Goal: Information Seeking & Learning: Learn about a topic

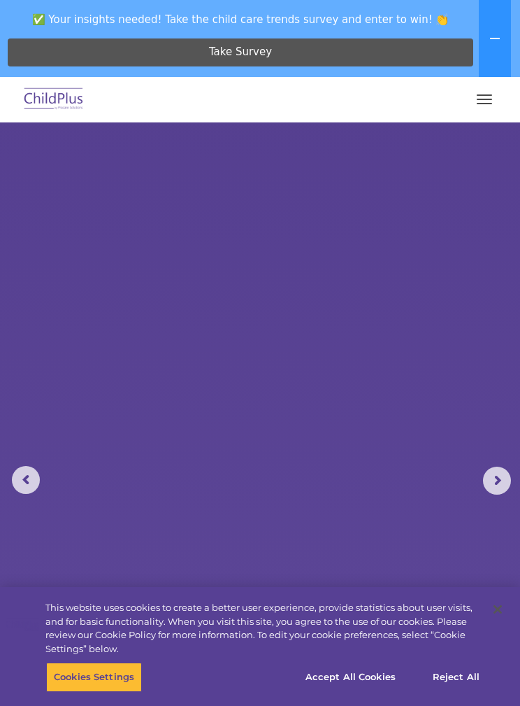
select select "MEDIUM"
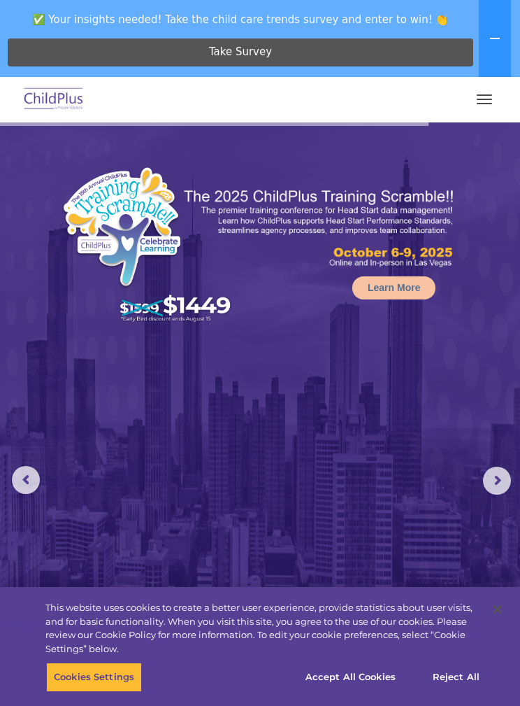
click at [103, 677] on button "Cookies Settings" at bounding box center [94, 676] width 96 height 29
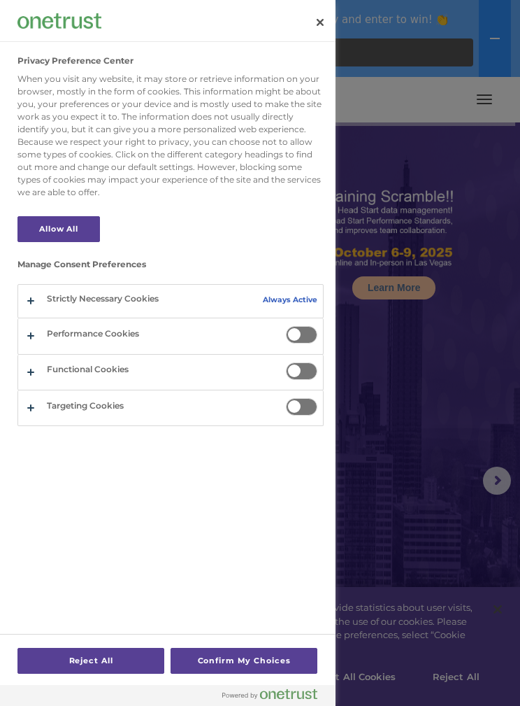
click at [444, 500] on div at bounding box center [260, 353] width 520 height 706
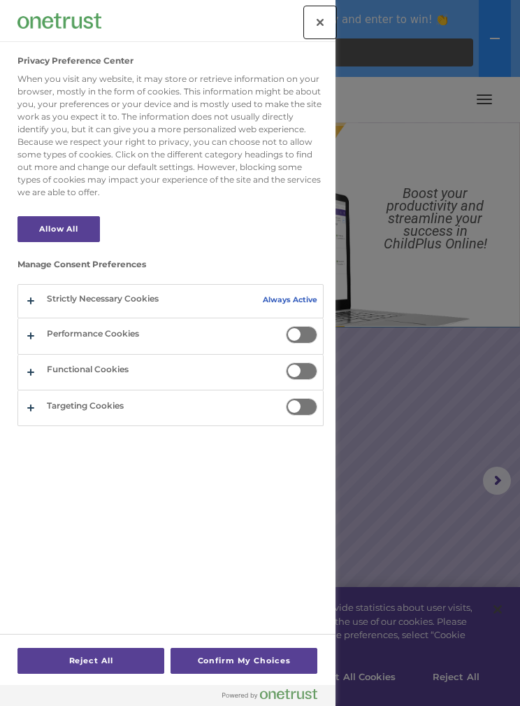
click at [318, 20] on button "Close" at bounding box center [320, 22] width 31 height 31
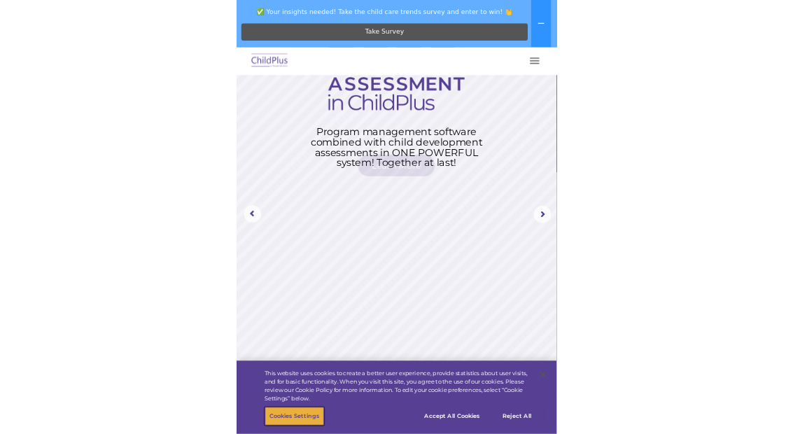
scroll to position [132, 0]
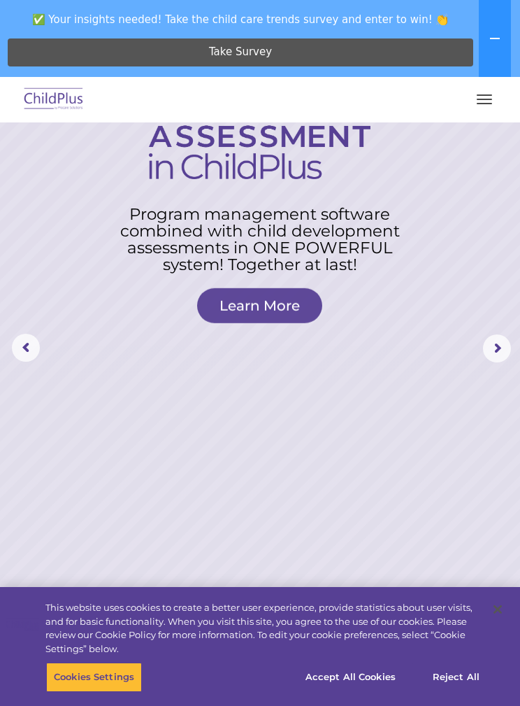
click at [488, 346] on rs-arrow at bounding box center [497, 348] width 28 height 28
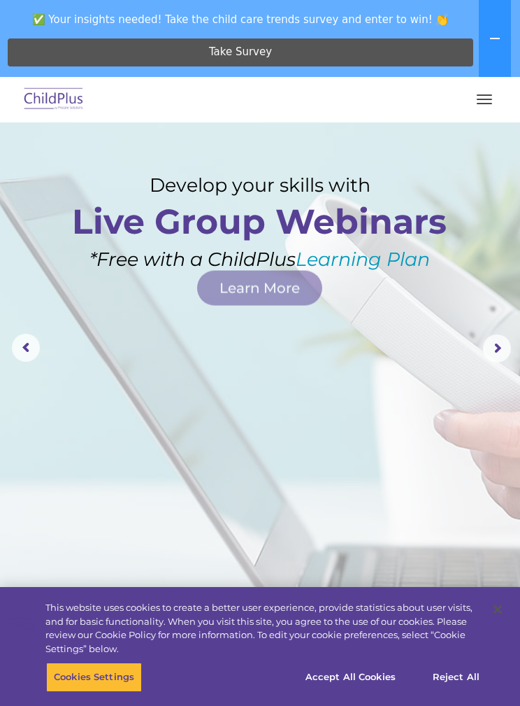
click at [488, 339] on rs-arrow at bounding box center [497, 348] width 28 height 28
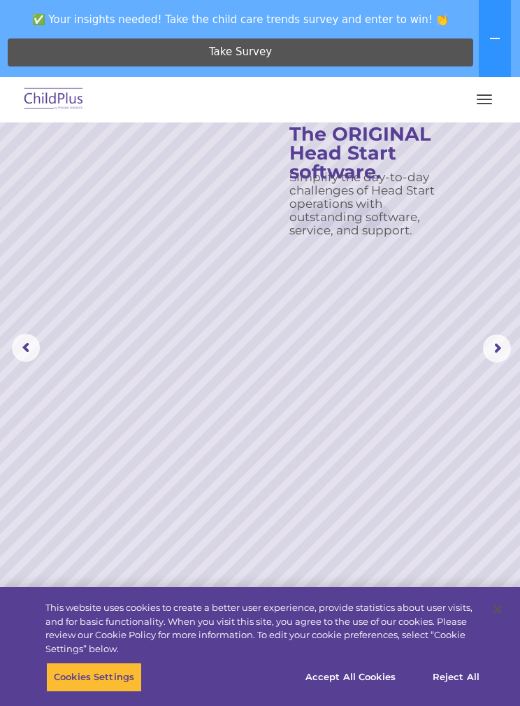
click at [482, 106] on button "button" at bounding box center [484, 99] width 29 height 22
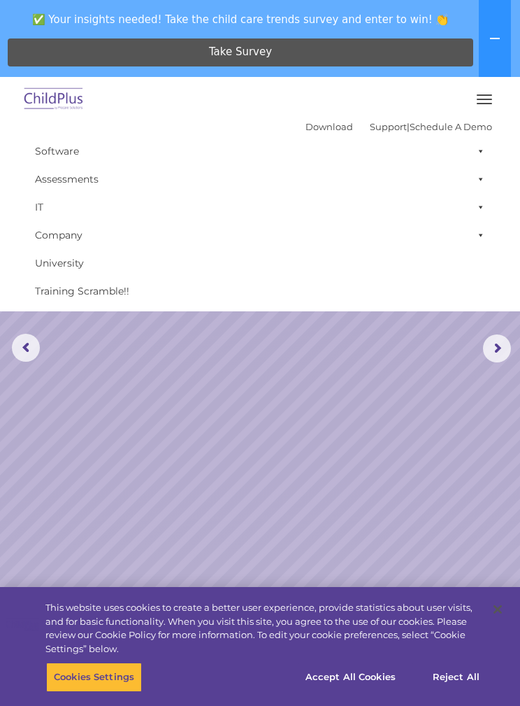
click at [339, 459] on rs-slide "Simplify the day-to-day challenges of Head Start operations with outstanding so…" at bounding box center [260, 348] width 520 height 716
click at [341, 454] on rs-slide "Simplify the day-to-day challenges of Head Start operations with outstanding so…" at bounding box center [260, 348] width 520 height 716
click at [369, 486] on rs-slide "Simplify the day-to-day challenges of Head Start operations with outstanding so…" at bounding box center [260, 348] width 520 height 716
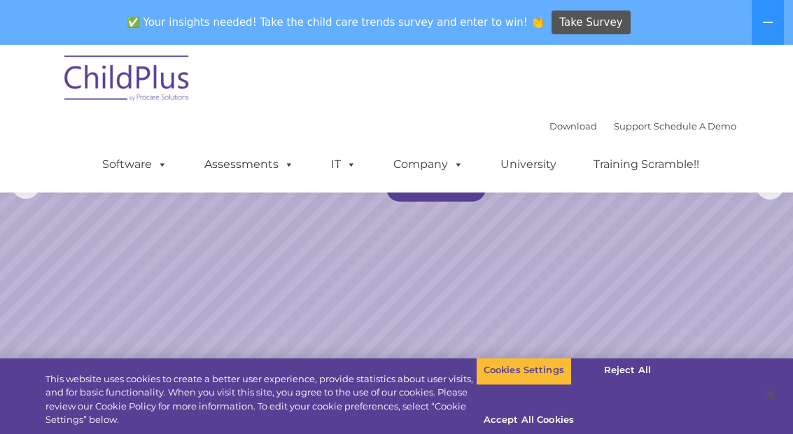
click at [451, 13] on span "✅ Your insights needed! Take the child care trends survey and enter to win! 👏" at bounding box center [335, 22] width 428 height 27
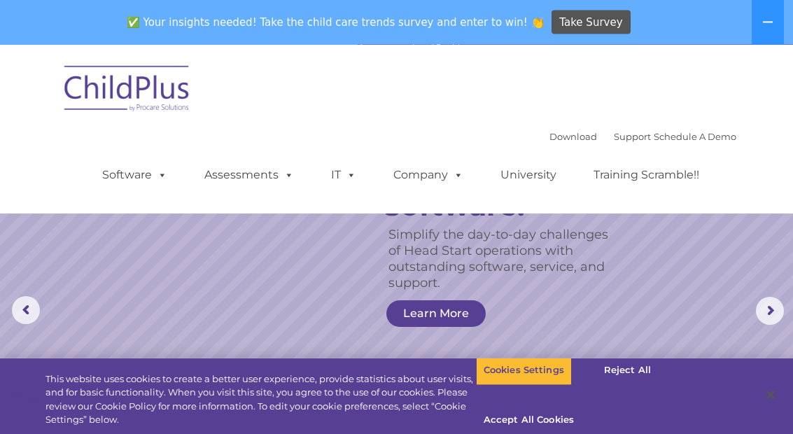
scroll to position [7, 0]
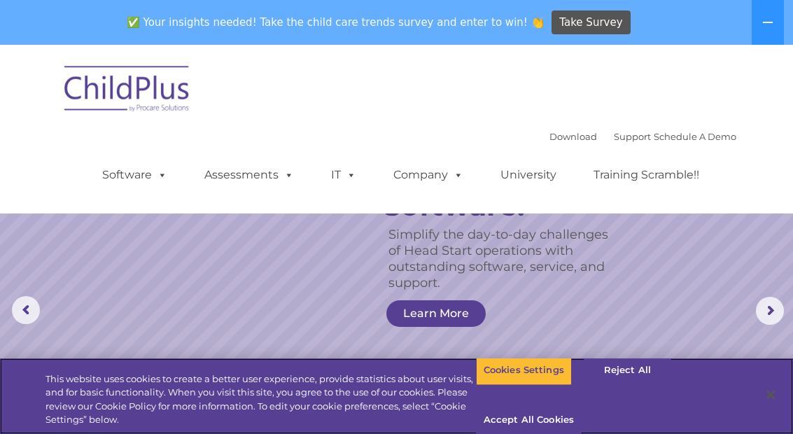
click at [520, 385] on button "Reject All" at bounding box center [626, 369] width 87 height 29
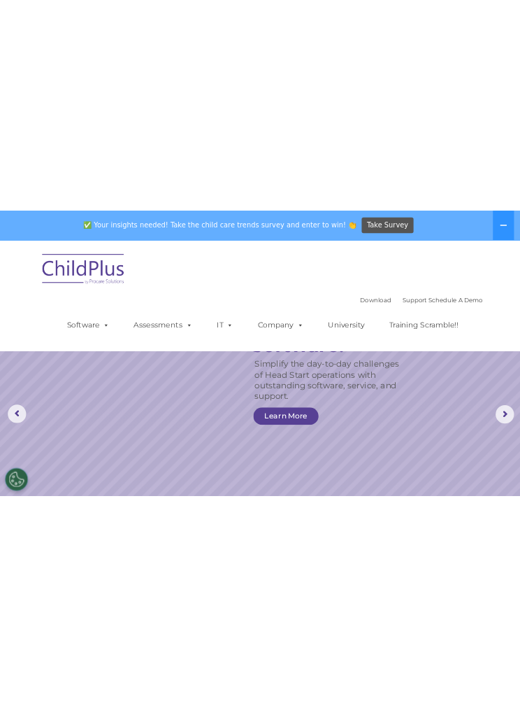
scroll to position [0, 0]
